Goal: Information Seeking & Learning: Check status

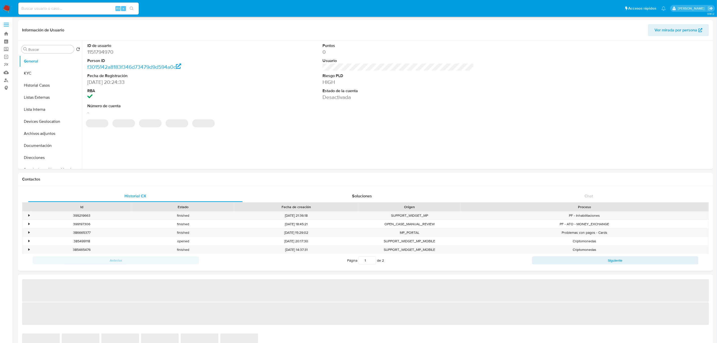
select select "10"
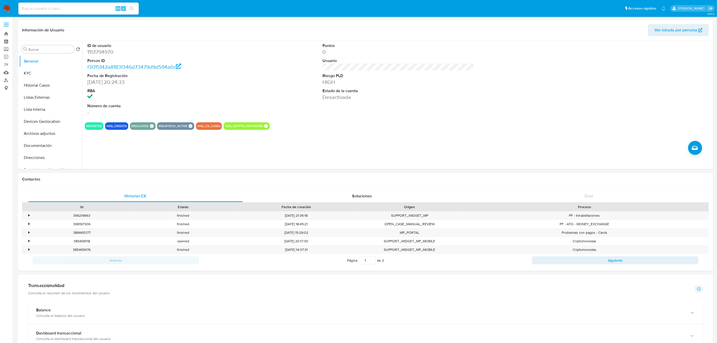
click at [81, 8] on input at bounding box center [78, 8] width 120 height 7
paste input "1492995962"
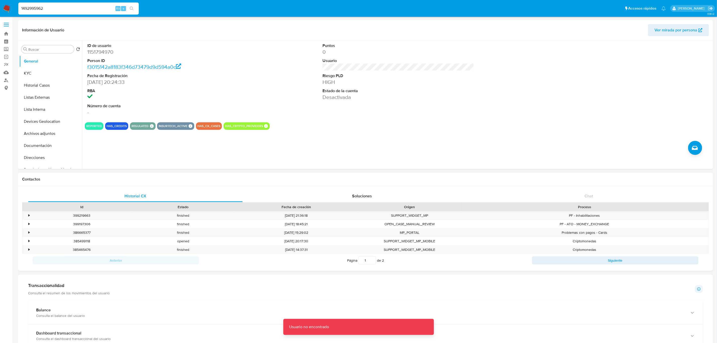
click at [73, 7] on input "1492995962" at bounding box center [78, 8] width 120 height 7
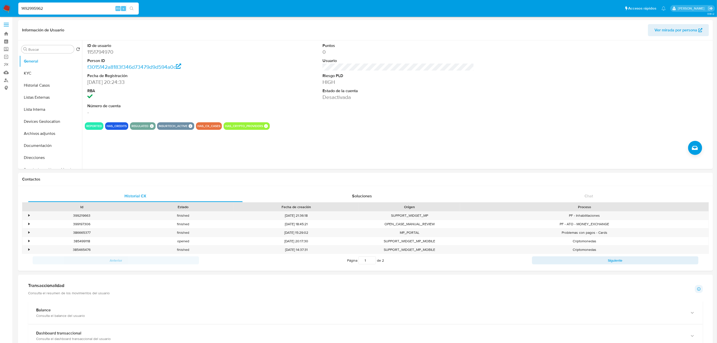
type input "1492995962"
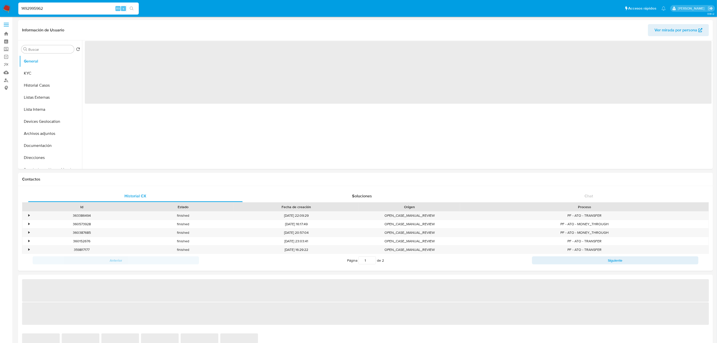
select select "10"
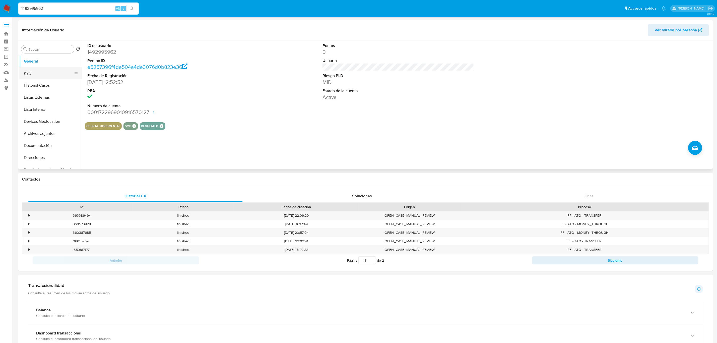
drag, startPoint x: 26, startPoint y: 70, endPoint x: 27, endPoint y: 73, distance: 3.0
click at [27, 71] on button "KYC" at bounding box center [48, 73] width 59 height 12
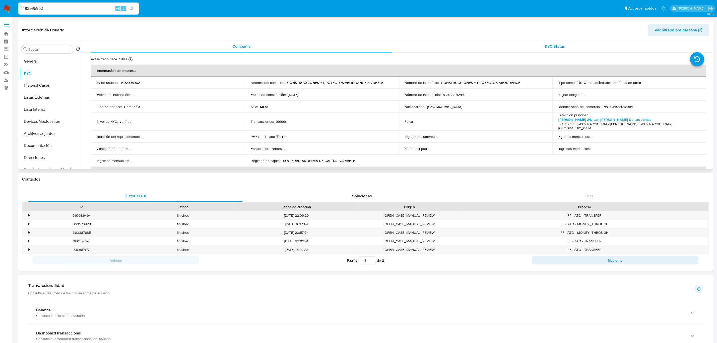
click at [547, 45] on span "KYC Status" at bounding box center [555, 46] width 20 height 6
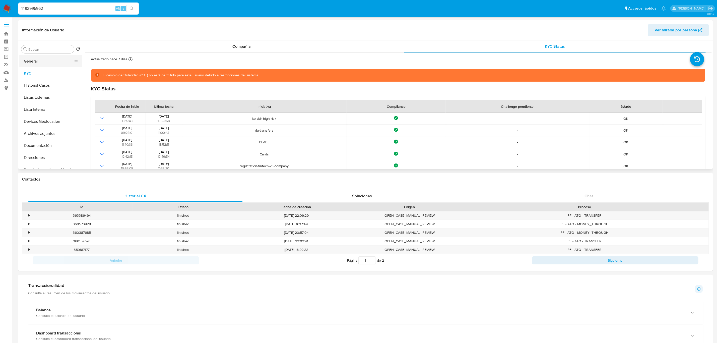
click at [27, 61] on button "General" at bounding box center [48, 61] width 59 height 12
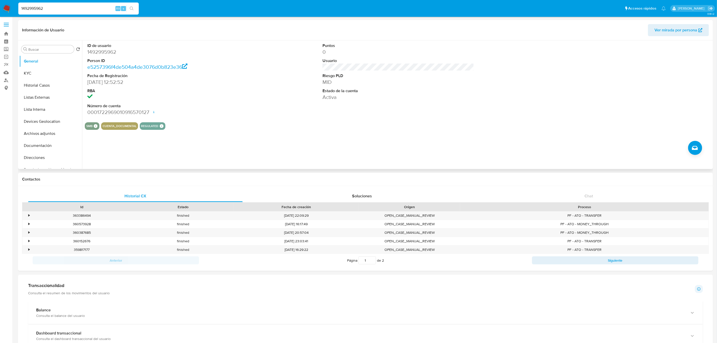
click at [664, 32] on span "Ver mirada por persona" at bounding box center [675, 30] width 43 height 12
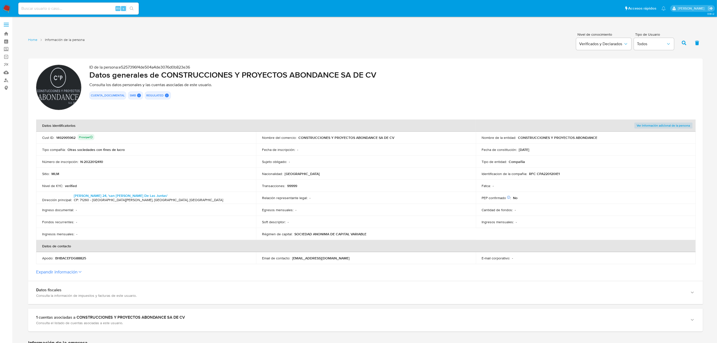
scroll to position [38, 0]
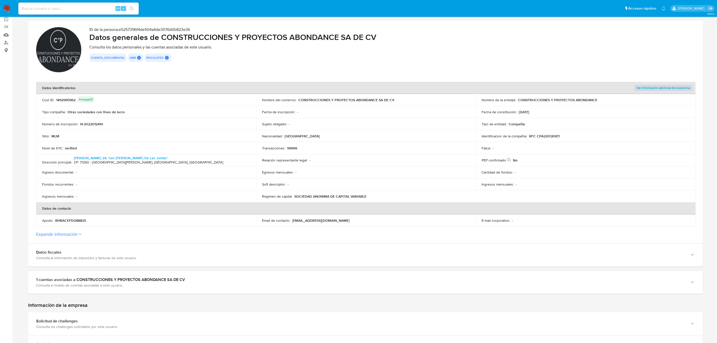
click at [76, 232] on button "Expandir información" at bounding box center [56, 234] width 41 height 6
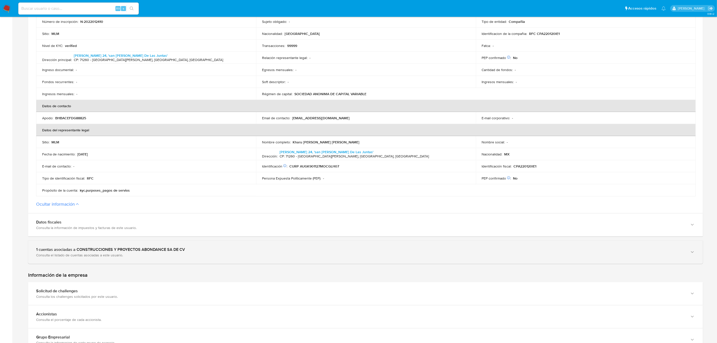
scroll to position [151, 0]
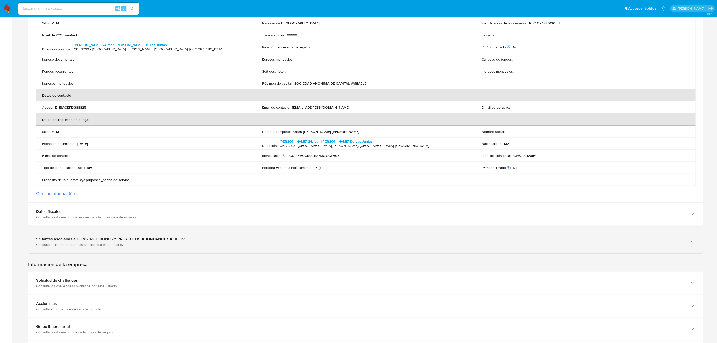
click at [171, 245] on div "Consulta el listado de cuentas asociadas a este usuario." at bounding box center [360, 244] width 649 height 5
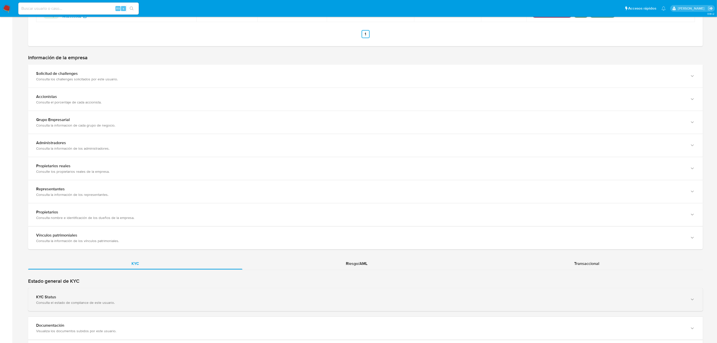
scroll to position [452, 0]
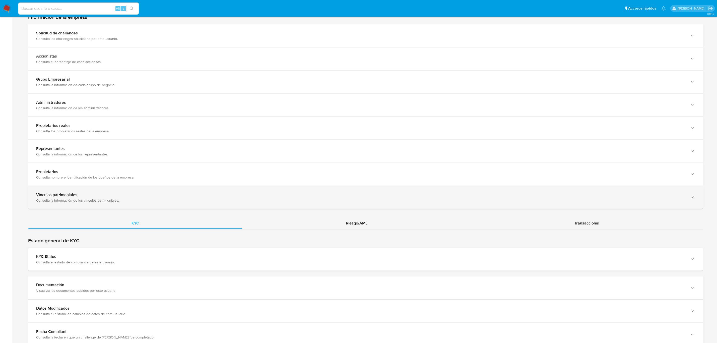
click at [272, 199] on div "Consulta la información de los vínculos patrimoniales." at bounding box center [360, 200] width 649 height 5
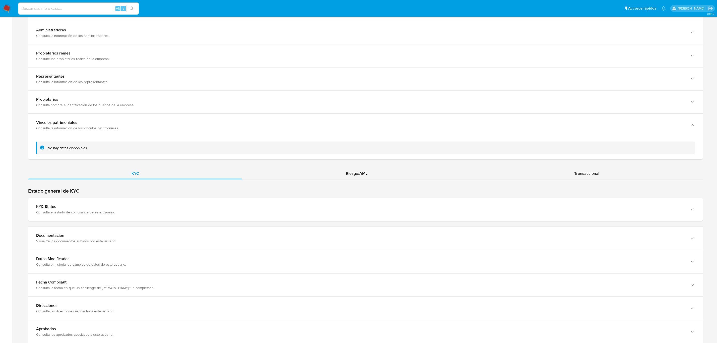
scroll to position [527, 0]
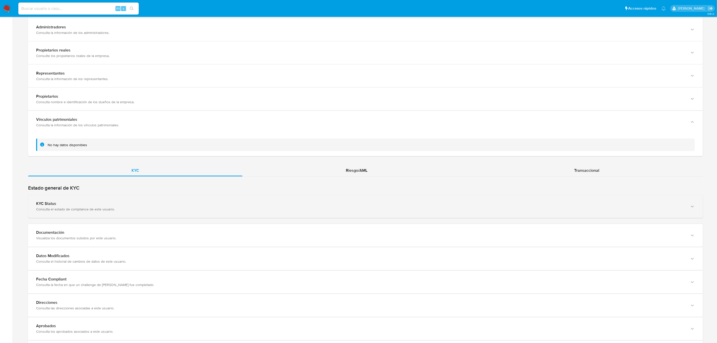
click at [334, 206] on div "KYC Status" at bounding box center [360, 203] width 649 height 5
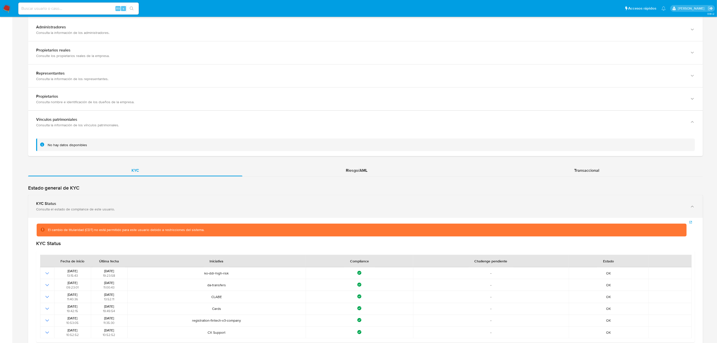
click at [334, 208] on div "KYC Status Consulta el estado de compliance de este usuario." at bounding box center [360, 206] width 649 height 10
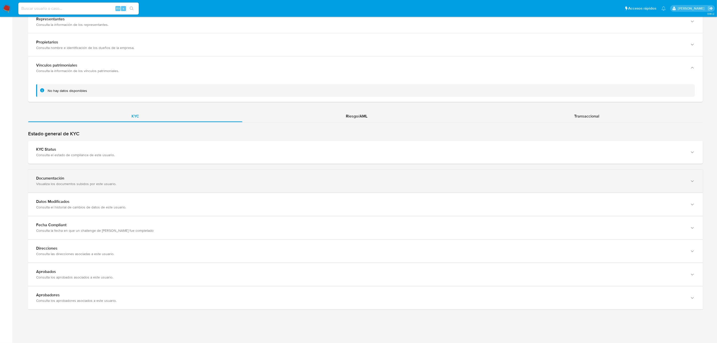
scroll to position [584, 0]
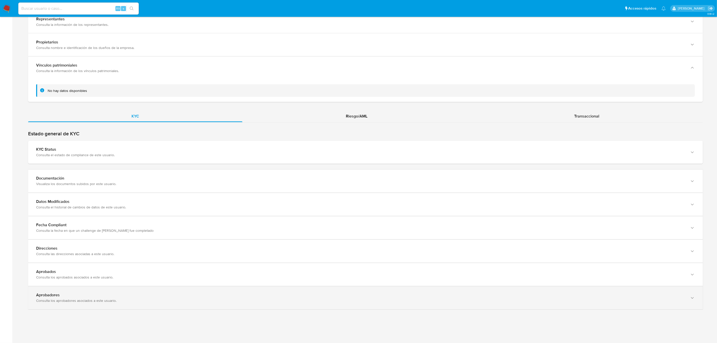
click at [319, 303] on div "Consulta los aprobadores asociados a este usuario." at bounding box center [360, 300] width 649 height 5
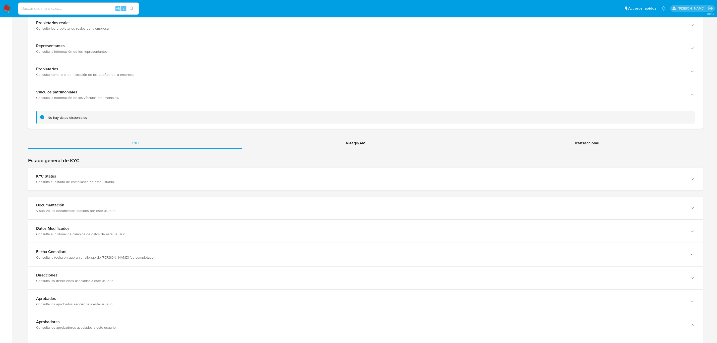
scroll to position [553, 0]
click at [587, 147] on span "Transaccional" at bounding box center [586, 145] width 25 height 6
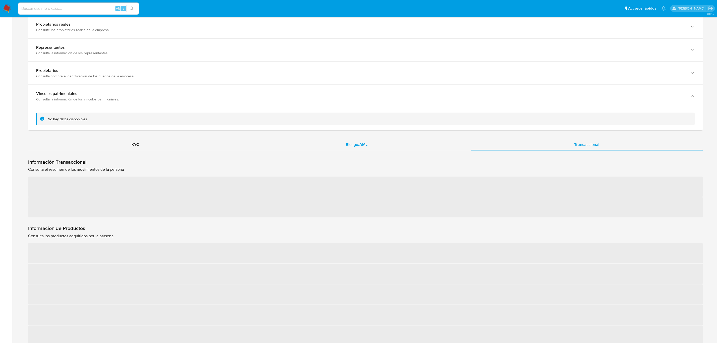
click at [365, 146] on span "Riesgo/AML" at bounding box center [357, 145] width 22 height 6
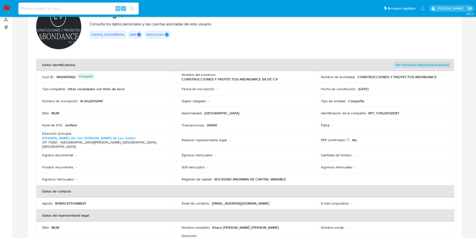
scroll to position [0, 0]
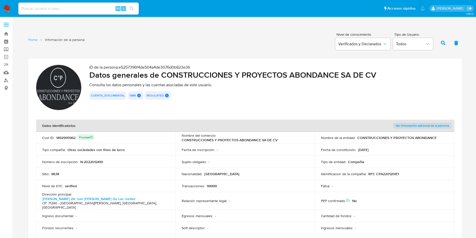
click at [64, 136] on div "1492995962 Principal" at bounding box center [75, 137] width 38 height 7
click at [55, 6] on input at bounding box center [78, 8] width 120 height 7
paste input "1492995962"
type input "1492995962"
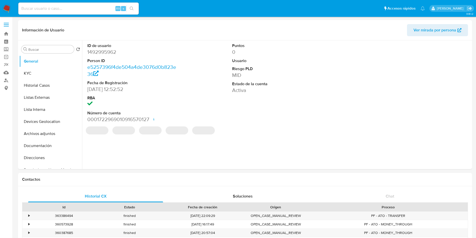
select select "10"
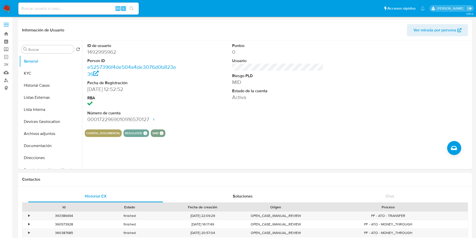
click at [76, 10] on input at bounding box center [78, 8] width 120 height 7
paste input "1967248852"
type input "1967248852"
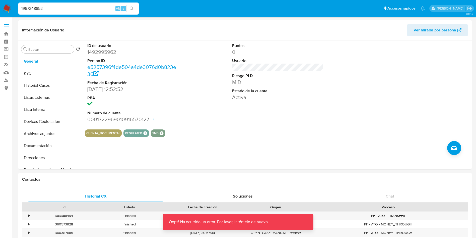
click at [65, 14] on div "1967248852 Alt s" at bounding box center [78, 9] width 120 height 12
click at [64, 10] on input "1967248852" at bounding box center [78, 8] width 120 height 7
click at [9, 11] on img at bounding box center [7, 8] width 9 height 9
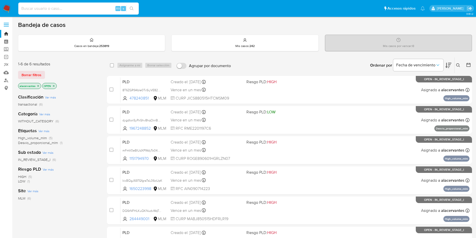
click at [83, 6] on input at bounding box center [78, 8] width 120 height 7
paste input "1967248852"
type input "1967248852"
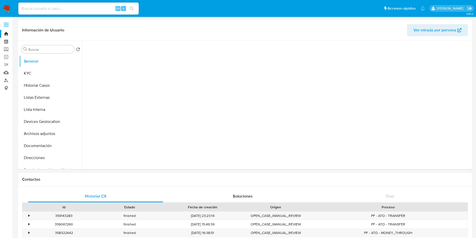
select select "10"
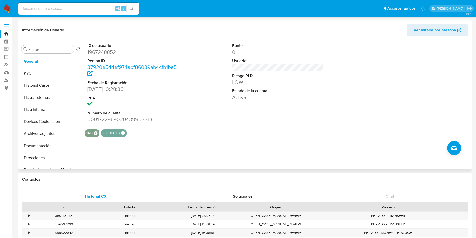
click at [364, 52] on div "ID de usuario 1967248852 Person ID 37920e544ef974abf86039ab4cfb1ba5 Fecha de Re…" at bounding box center [278, 82] width 386 height 85
click at [60, 13] on div "Alt s" at bounding box center [78, 9] width 120 height 12
click at [50, 6] on input at bounding box center [78, 8] width 120 height 7
paste input "2120398549"
type input "2120398549"
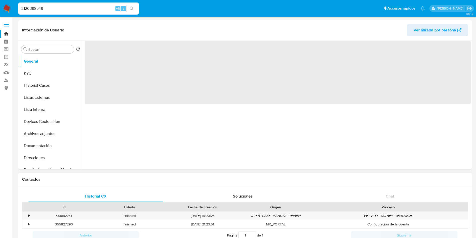
select select "10"
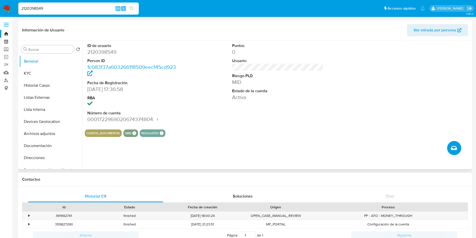
click at [366, 54] on div "ID de usuario 2120398549 Person ID 1c083f37a603266118509eec145cd923 Fecha de Re…" at bounding box center [278, 82] width 386 height 85
click at [84, 8] on input "2120398549" at bounding box center [78, 8] width 120 height 7
paste input "637602268"
type input "637602268"
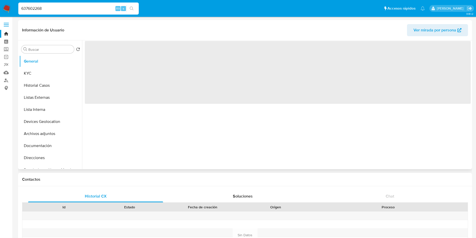
select select "10"
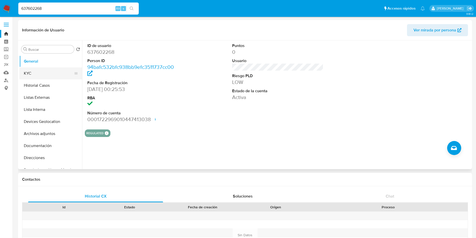
click at [48, 74] on button "KYC" at bounding box center [48, 73] width 59 height 12
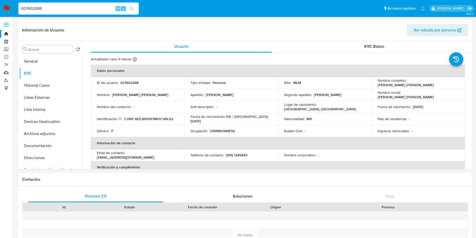
click at [69, 10] on input "637602268" at bounding box center [78, 8] width 120 height 7
paste input "2450529742"
type input "2450529742"
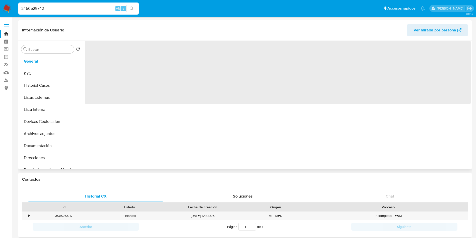
select select "10"
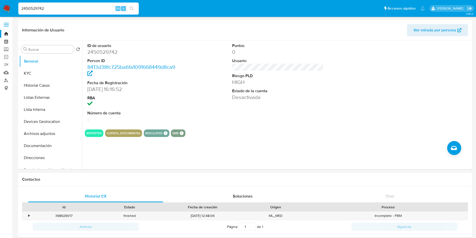
click at [95, 9] on input "2450529742" at bounding box center [78, 8] width 120 height 7
paste input "634756013"
type input "2634756013"
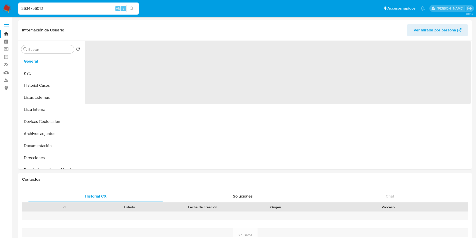
select select "10"
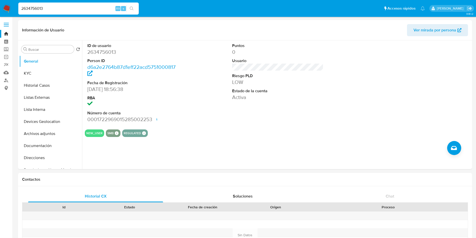
click at [87, 11] on input "2634756013" at bounding box center [78, 8] width 120 height 7
paste input "1878757834"
click at [87, 11] on input "1878757834" at bounding box center [78, 8] width 120 height 7
type input "1878757834"
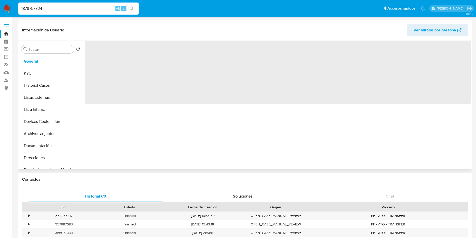
select select "10"
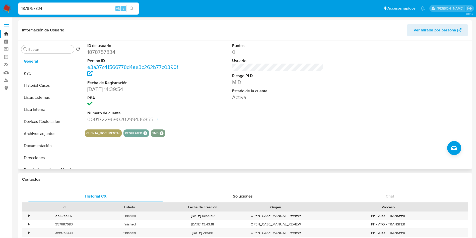
click at [93, 9] on input "1878757834" at bounding box center [78, 8] width 120 height 7
paste input "2679685027"
type input "2679685027"
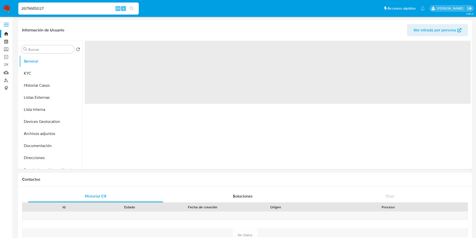
select select "10"
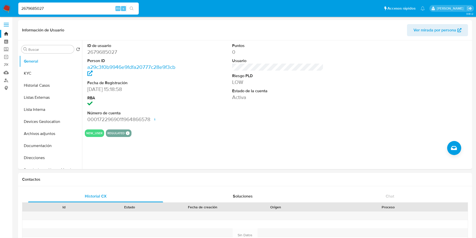
click at [96, 11] on input "2679685027" at bounding box center [78, 8] width 120 height 7
paste input "439727403"
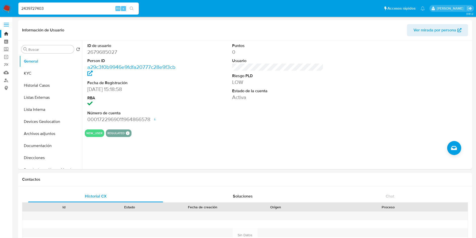
type input "2439727403"
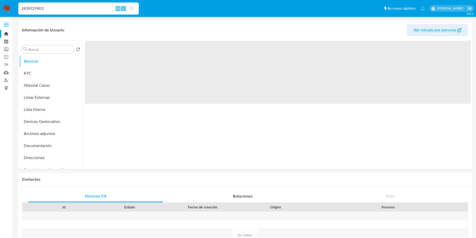
select select "10"
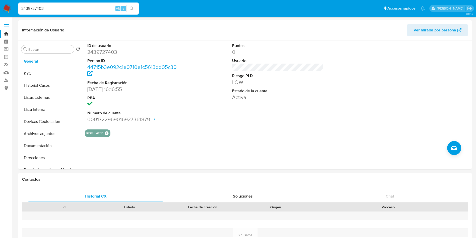
click at [102, 12] on div "2439727403 Alt s" at bounding box center [78, 9] width 120 height 12
click at [96, 10] on input "2439727403" at bounding box center [78, 8] width 120 height 7
paste input "123626482"
type input "2123626482"
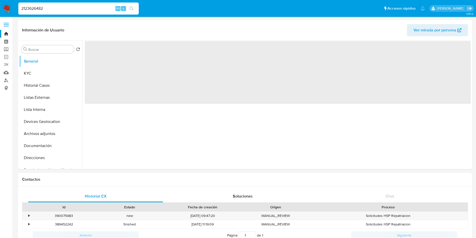
select select "10"
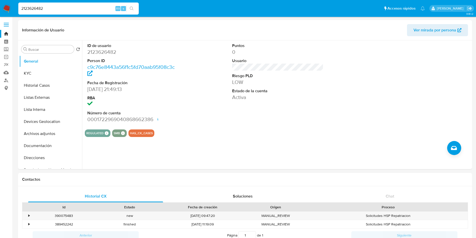
click at [96, 8] on input "2123626482" at bounding box center [78, 8] width 120 height 7
paste input "584326643"
type input "2584326643"
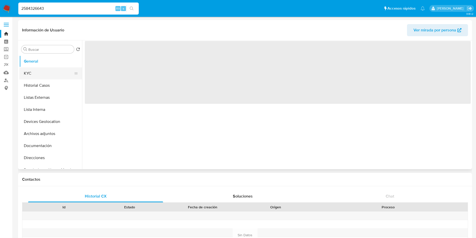
select select "10"
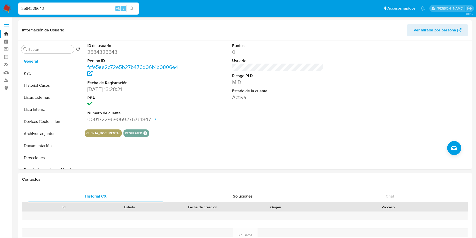
click at [101, 11] on input "2584326643" at bounding box center [78, 8] width 120 height 7
paste input "3894828"
type input "2538948283"
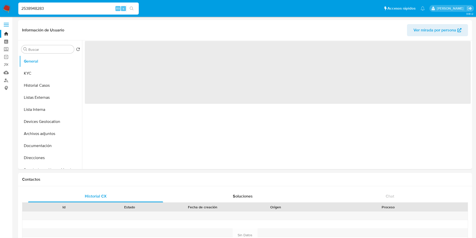
select select "10"
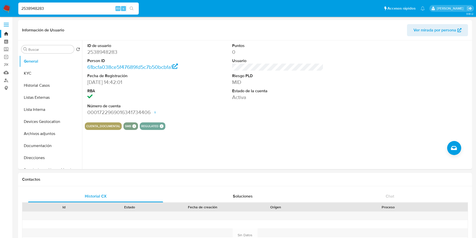
click at [87, 8] on input "2538948283" at bounding box center [78, 8] width 120 height 7
paste input "423902781"
type input "2423902781"
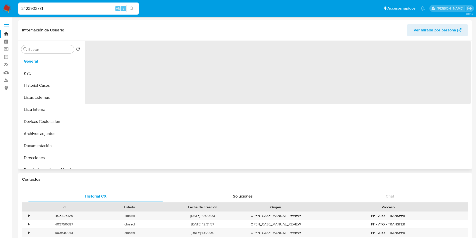
select select "10"
